Goal: Task Accomplishment & Management: Manage account settings

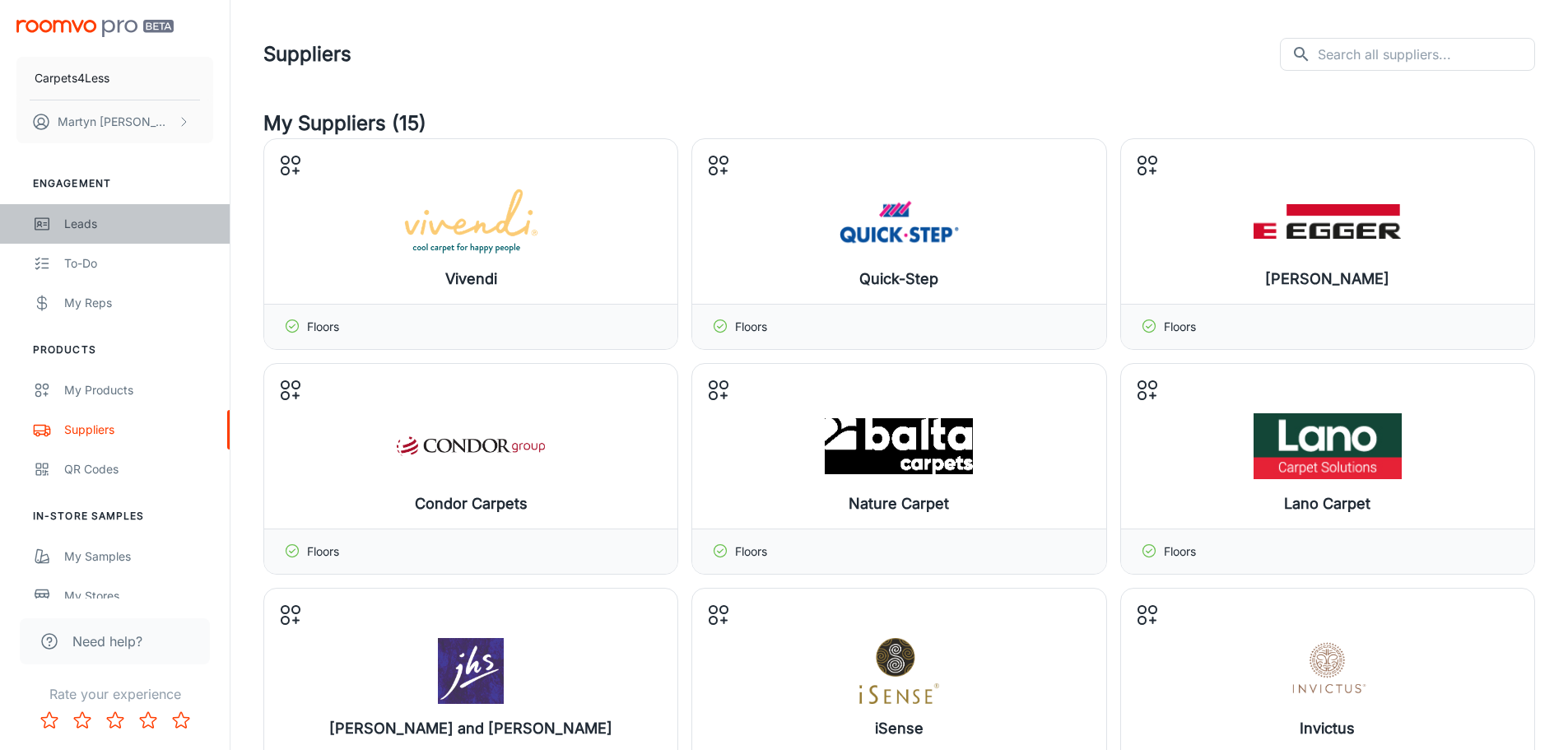
click at [73, 218] on div "Leads" at bounding box center [138, 224] width 149 height 18
click at [81, 228] on div "Leads" at bounding box center [138, 224] width 149 height 18
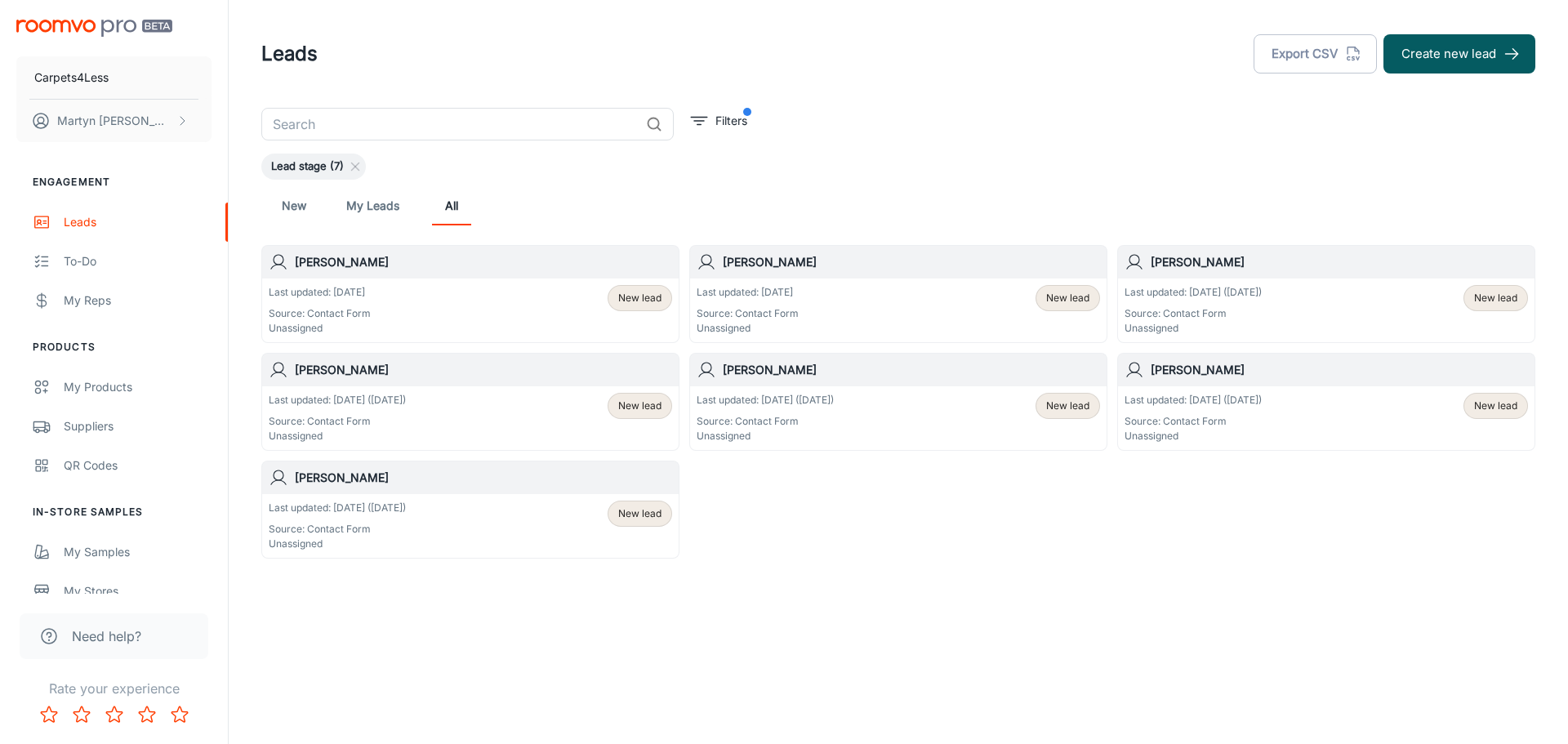
click at [346, 203] on link "My Leads" at bounding box center [373, 205] width 53 height 39
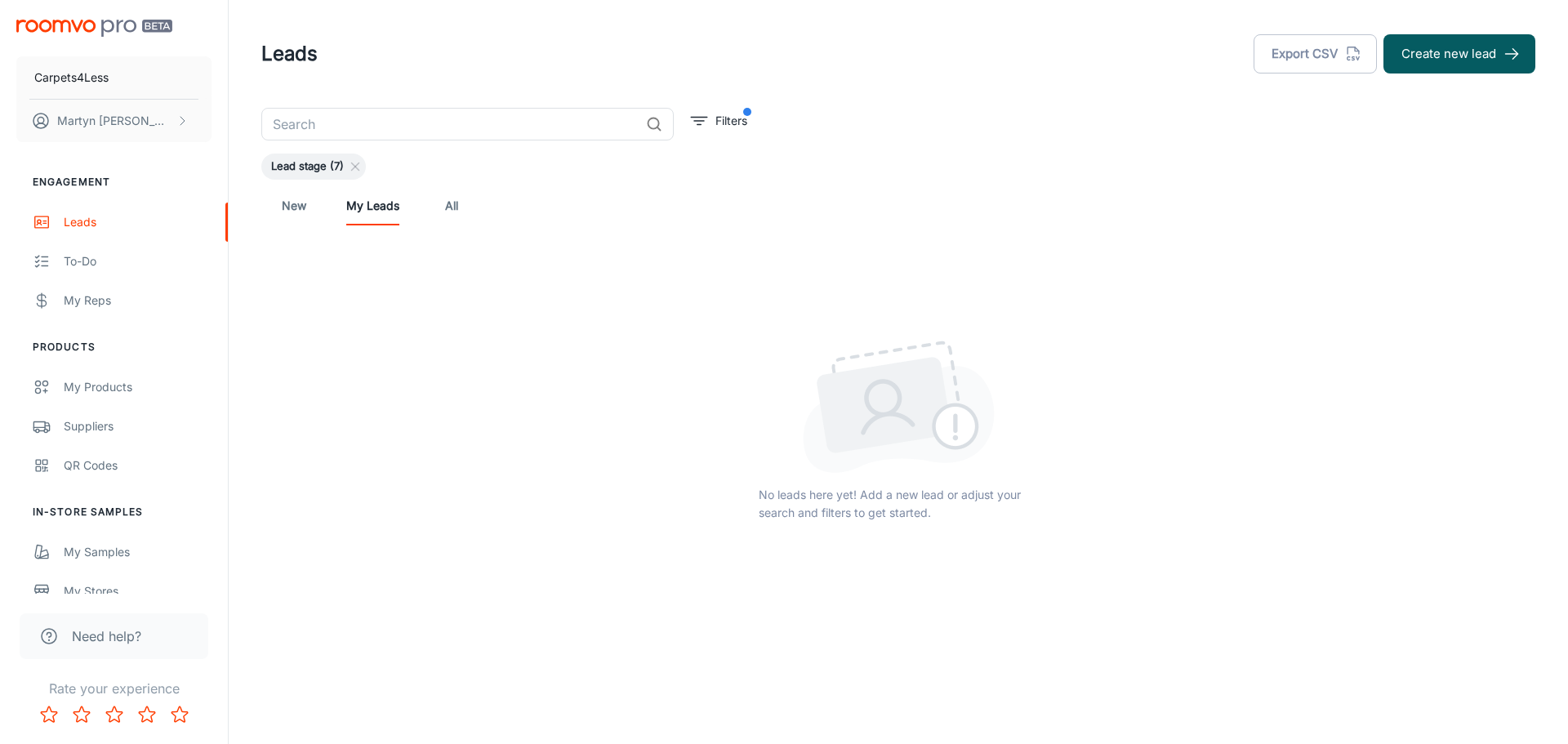
click at [445, 206] on link "All" at bounding box center [451, 205] width 39 height 39
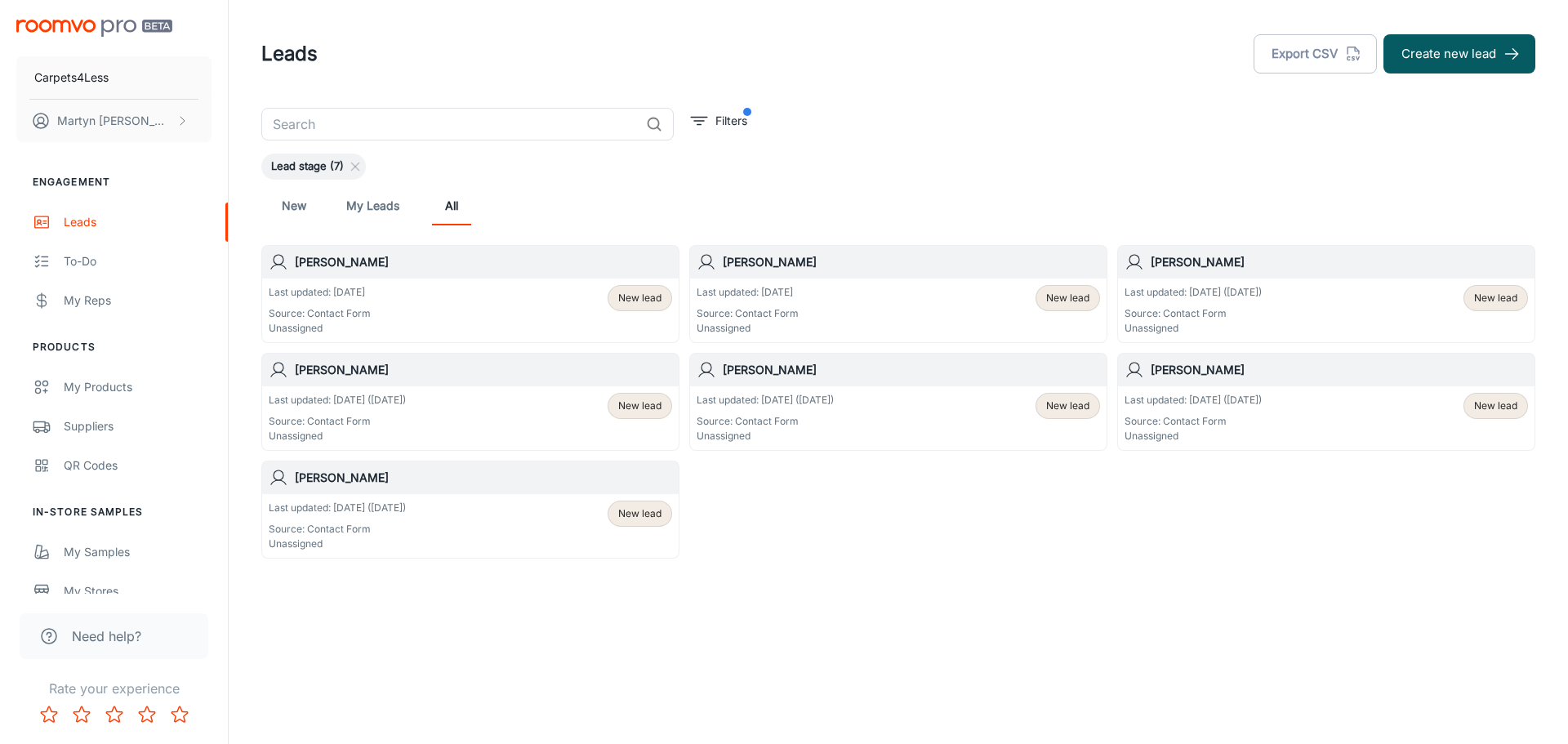
click at [633, 304] on span "New lead" at bounding box center [640, 298] width 43 height 15
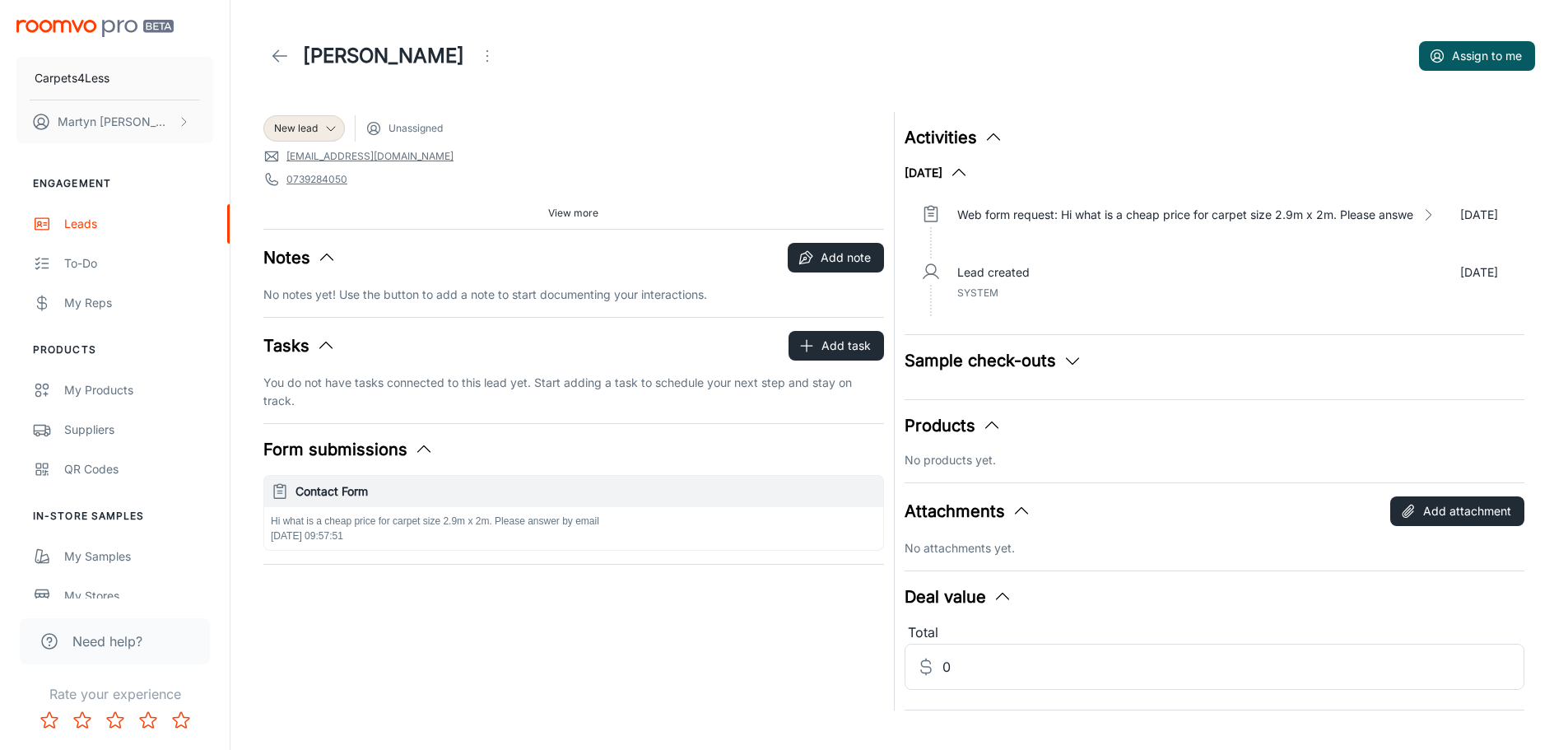
click at [365, 578] on div "New lead Unassigned krystianrozpondek88@gmail.com 0739284050 NN8 2BN Source: Co…" at bounding box center [569, 406] width 631 height 608
click at [403, 133] on span "Unassigned" at bounding box center [415, 127] width 54 height 15
click at [407, 126] on span "Unassigned" at bounding box center [415, 127] width 54 height 15
click at [817, 348] on button "Add task" at bounding box center [835, 346] width 95 height 29
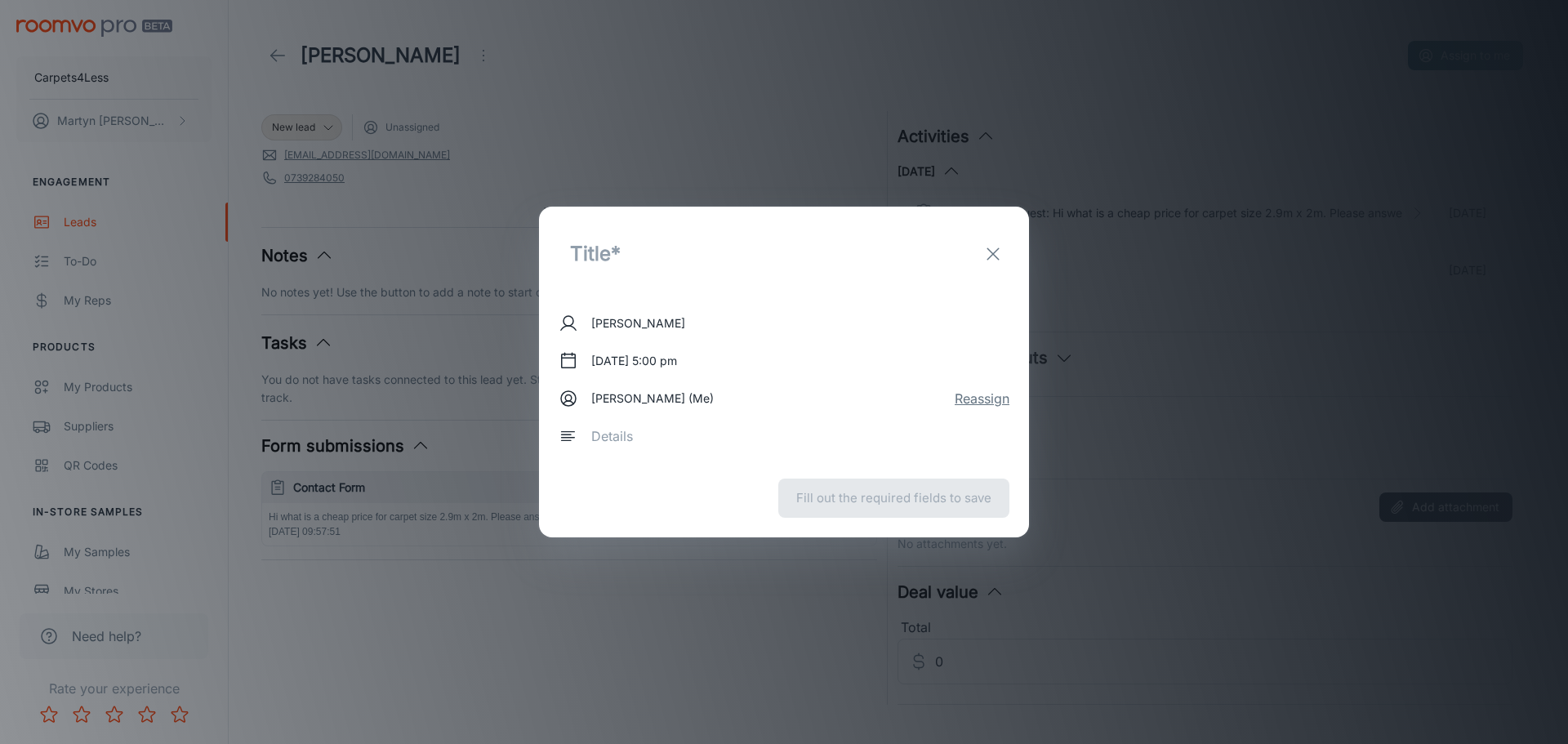
click at [982, 404] on button "Reassign" at bounding box center [982, 399] width 54 height 19
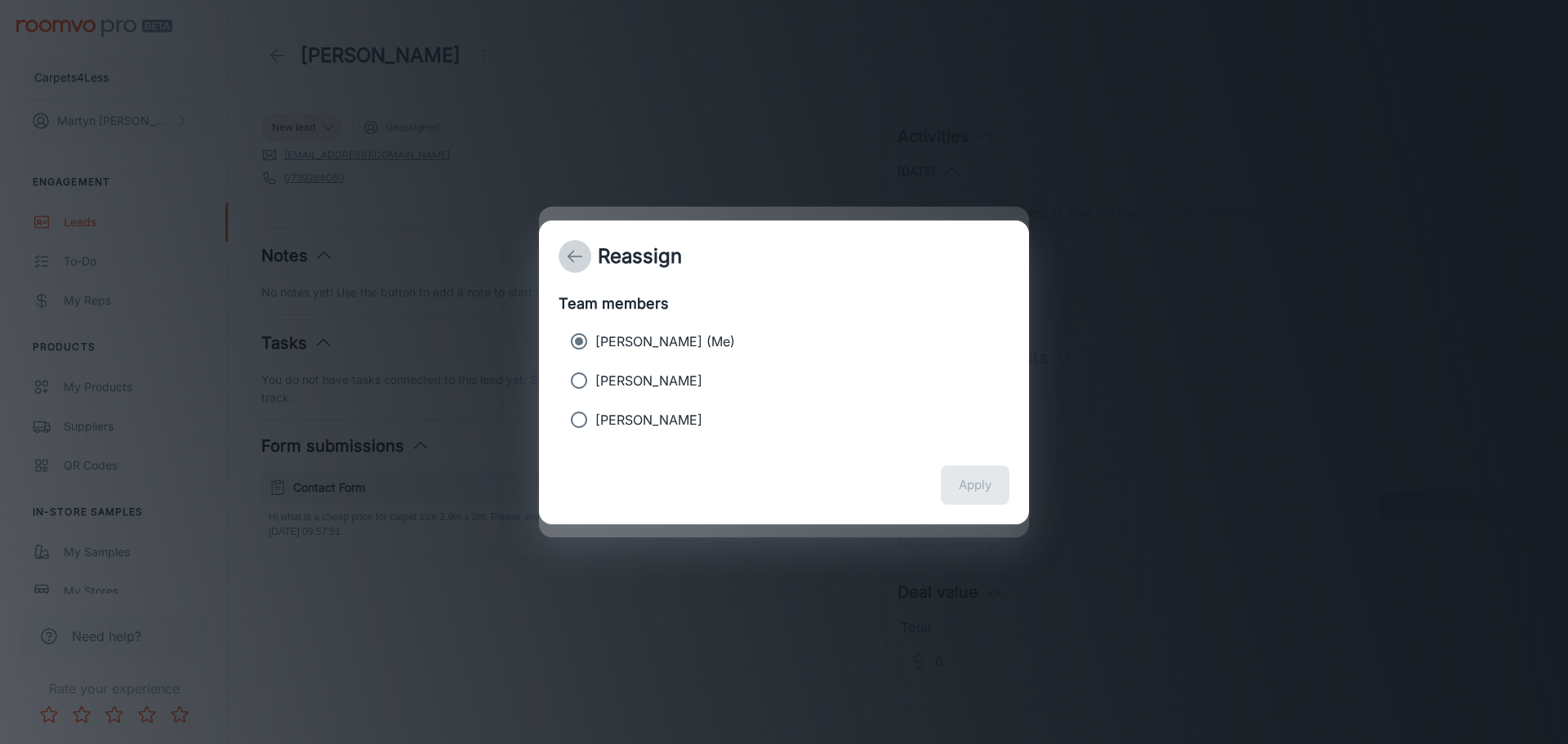
click at [574, 257] on line "back" at bounding box center [575, 257] width 14 height 0
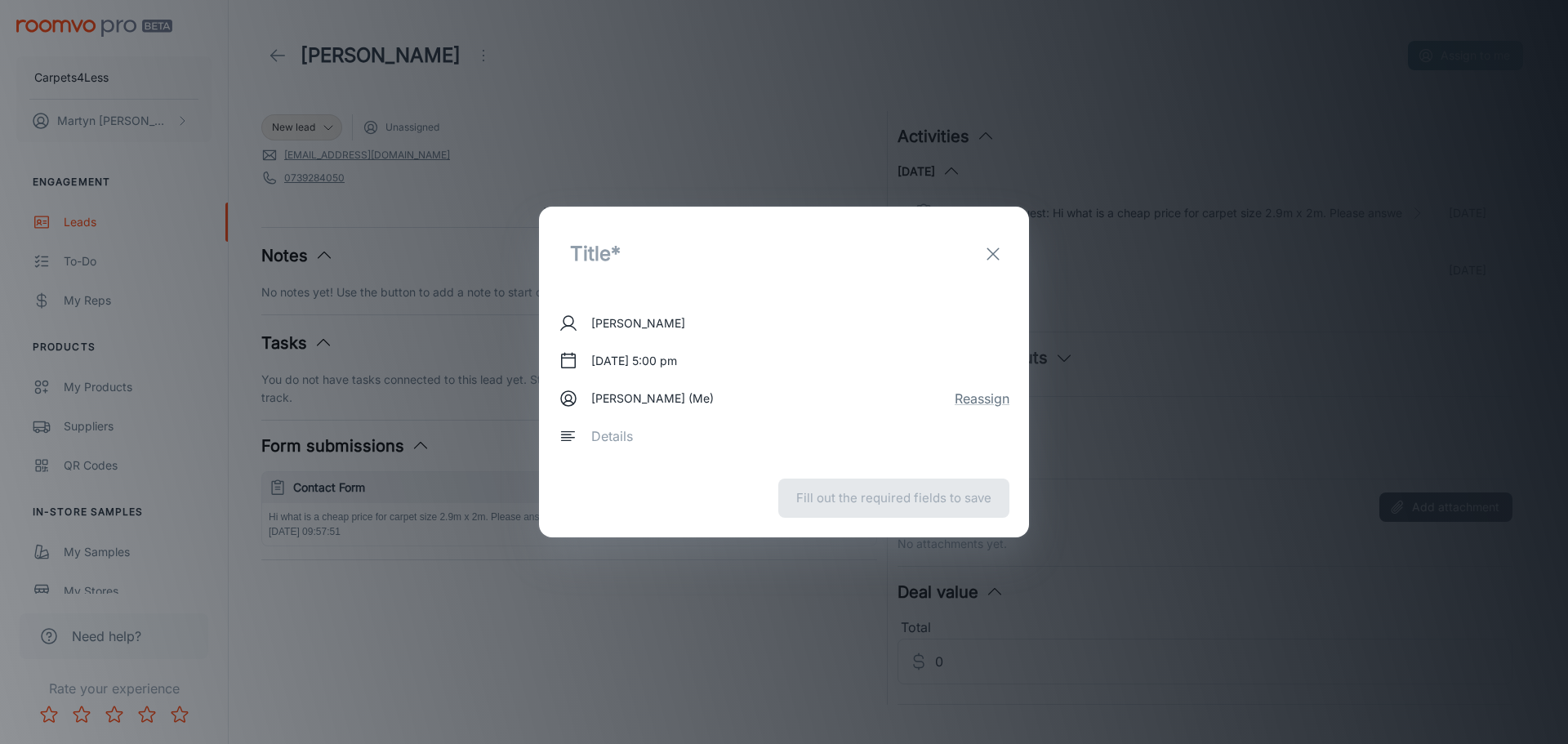
click at [990, 255] on icon "exit" at bounding box center [993, 254] width 19 height 19
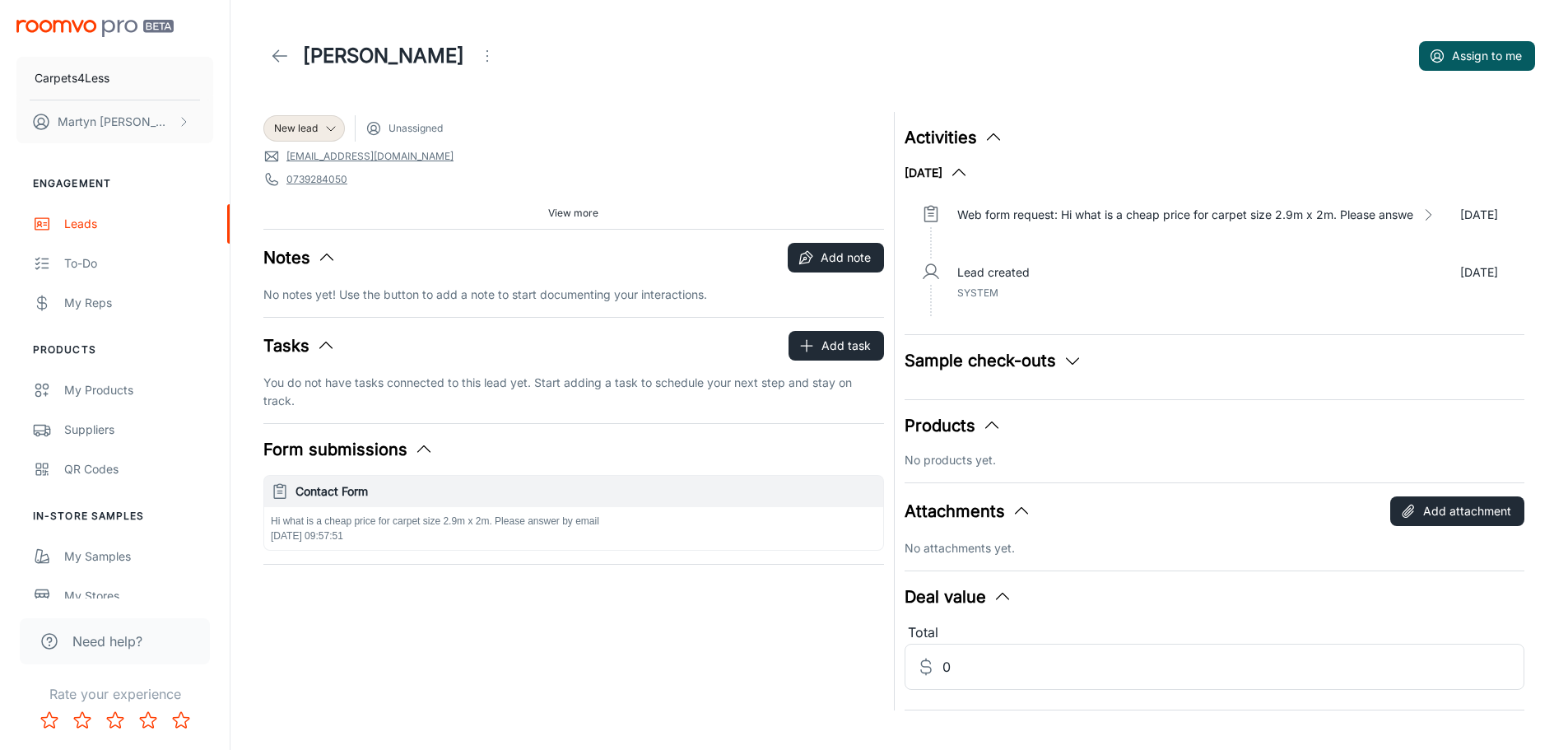
click at [280, 60] on icon at bounding box center [279, 56] width 20 height 20
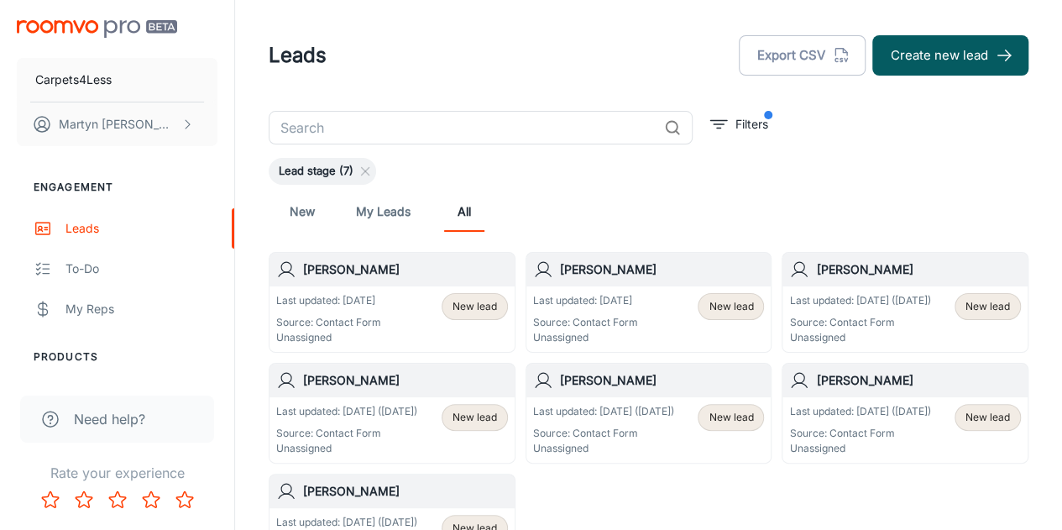
click at [406, 211] on link "My Leads" at bounding box center [383, 211] width 55 height 40
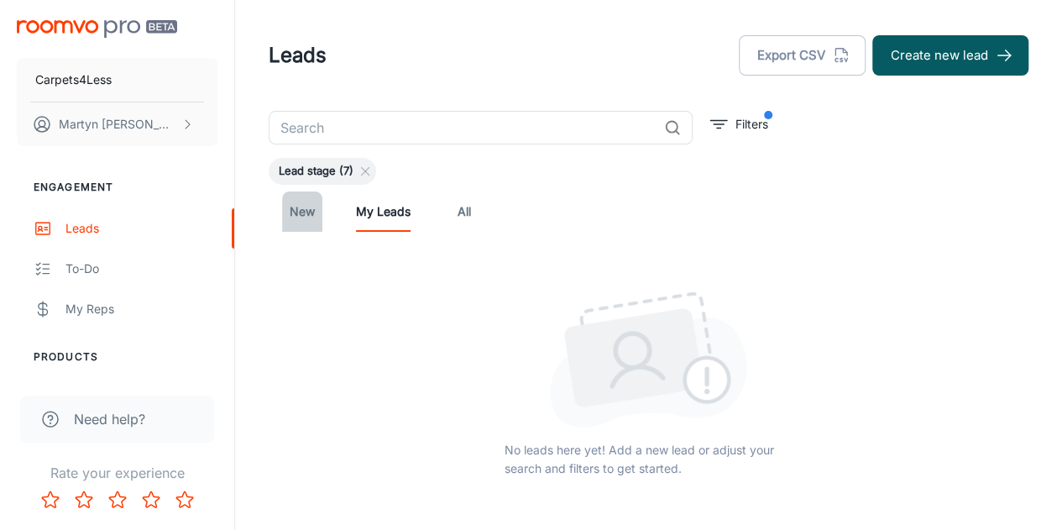
click at [304, 212] on link "New" at bounding box center [302, 211] width 40 height 40
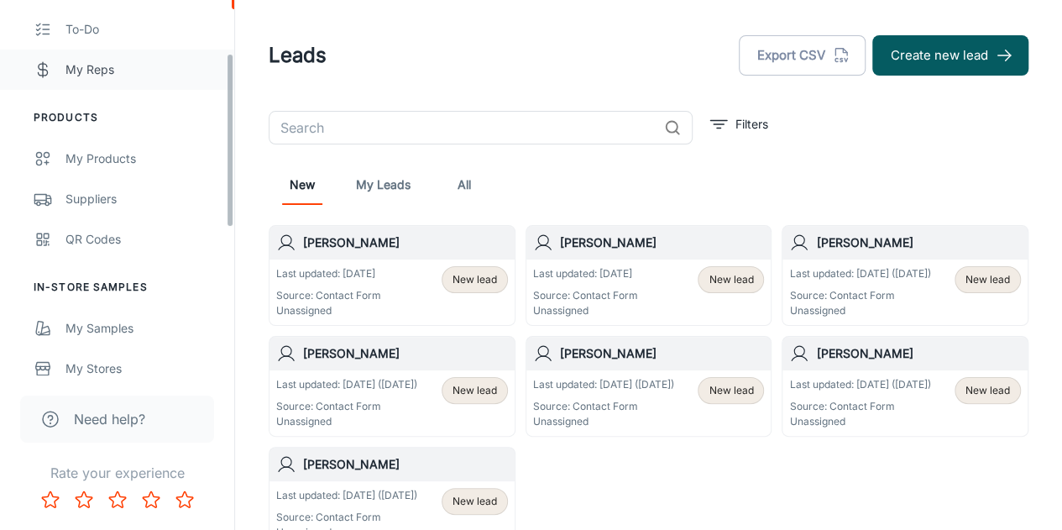
scroll to position [252, 0]
